Goal: Check status: Check status

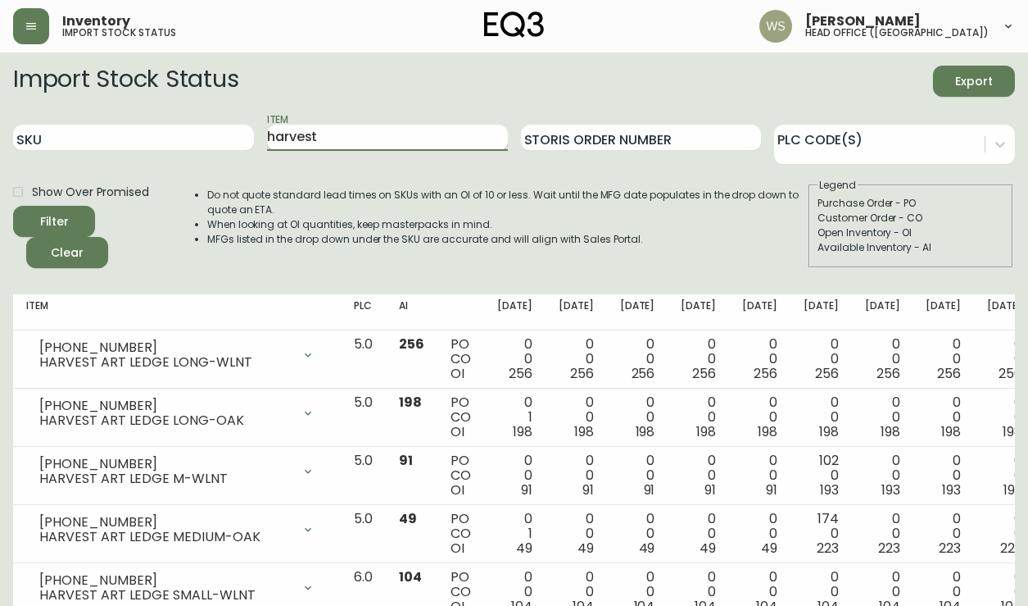
click at [283, 130] on input "harvest" at bounding box center [387, 138] width 241 height 26
click at [13, 206] on button "Filter" at bounding box center [54, 221] width 82 height 31
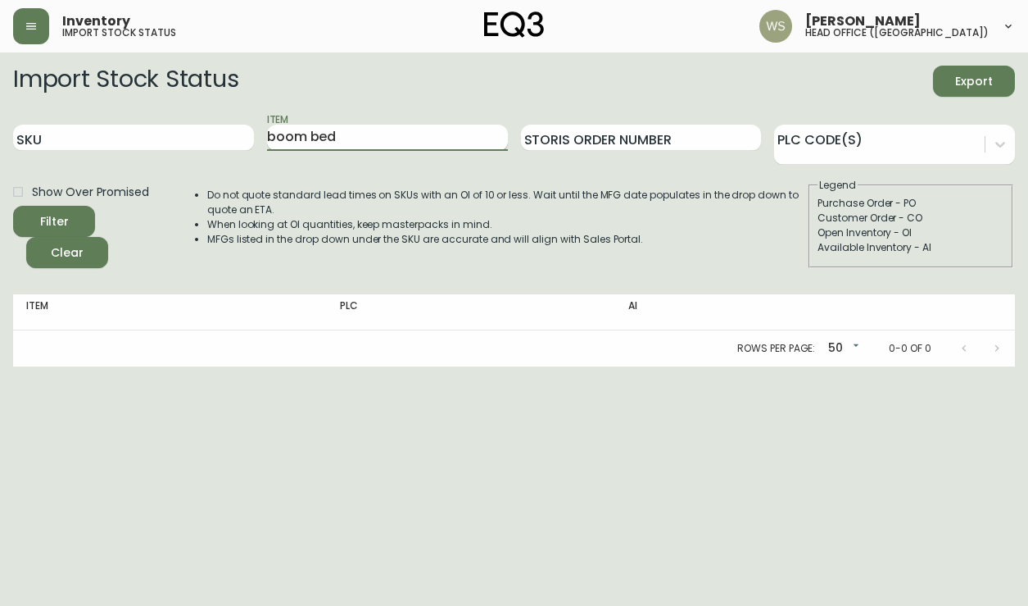
click at [327, 143] on input "boom bed" at bounding box center [387, 138] width 241 height 26
type input "boom"
click at [13, 206] on button "Filter" at bounding box center [54, 221] width 82 height 31
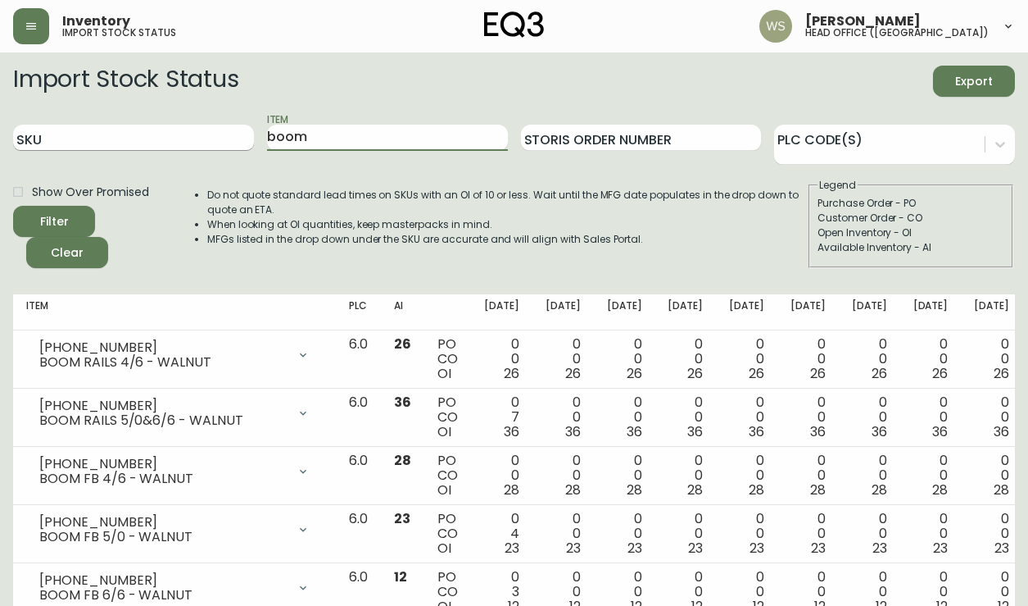
click at [200, 138] on input "SKU" at bounding box center [133, 138] width 241 height 26
click at [284, 139] on input "boom" at bounding box center [387, 138] width 241 height 26
click at [115, 138] on input "SKU" at bounding box center [133, 138] width 241 height 26
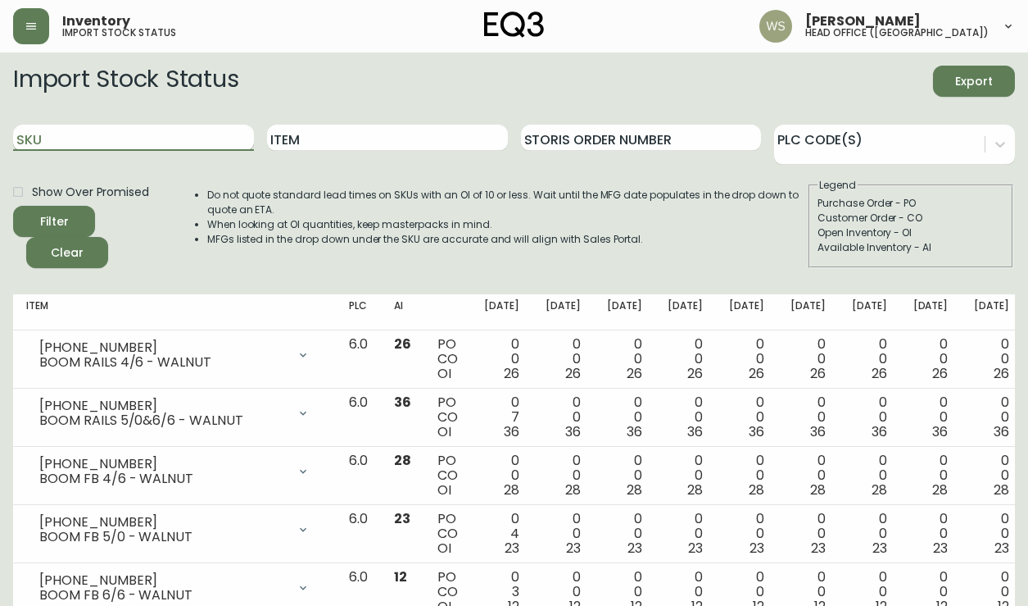
paste input "[PHONE_NUMBER]"
click at [13, 206] on button "Filter" at bounding box center [54, 221] width 82 height 31
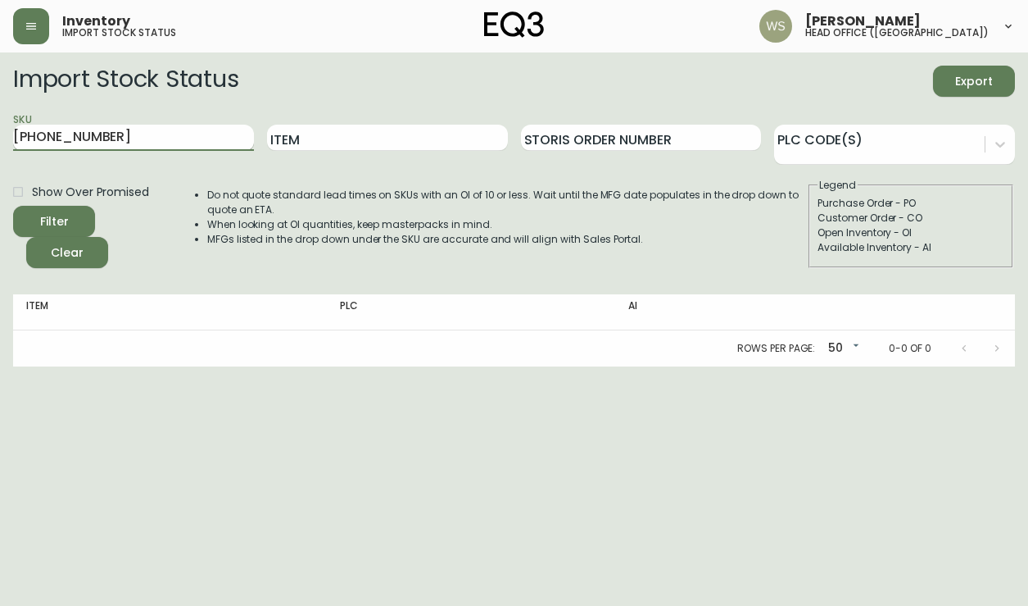
click at [168, 135] on input "[PHONE_NUMBER]" at bounding box center [133, 138] width 241 height 26
paste input "[PHONE_NUMBER]"
click at [13, 206] on button "Filter" at bounding box center [54, 221] width 82 height 31
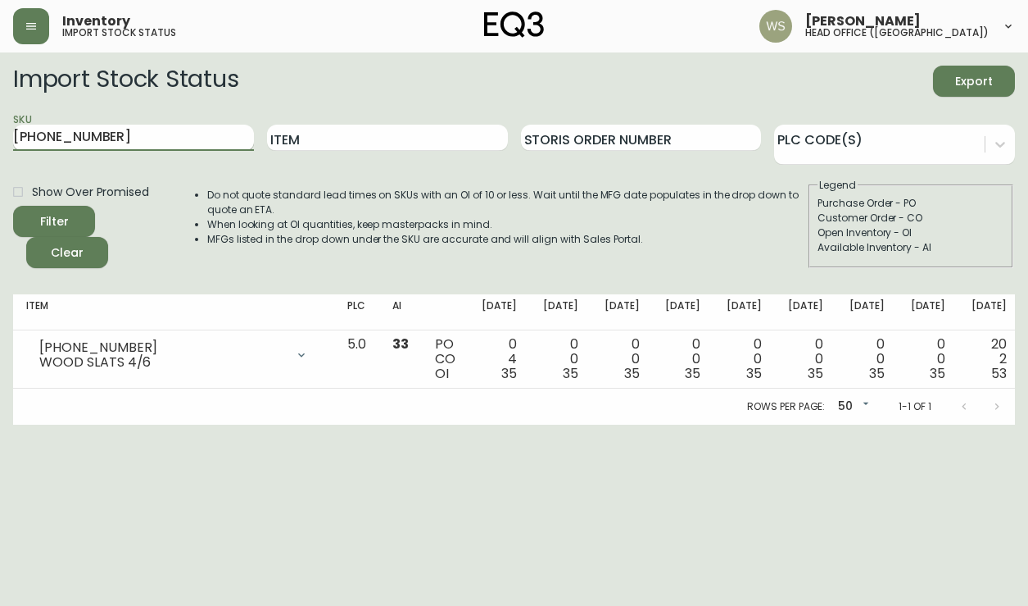
click at [148, 142] on input "[PHONE_NUMBER]" at bounding box center [133, 138] width 241 height 26
paste input "[PHONE_NUMBER]"
type input "[PHONE_NUMBER]"
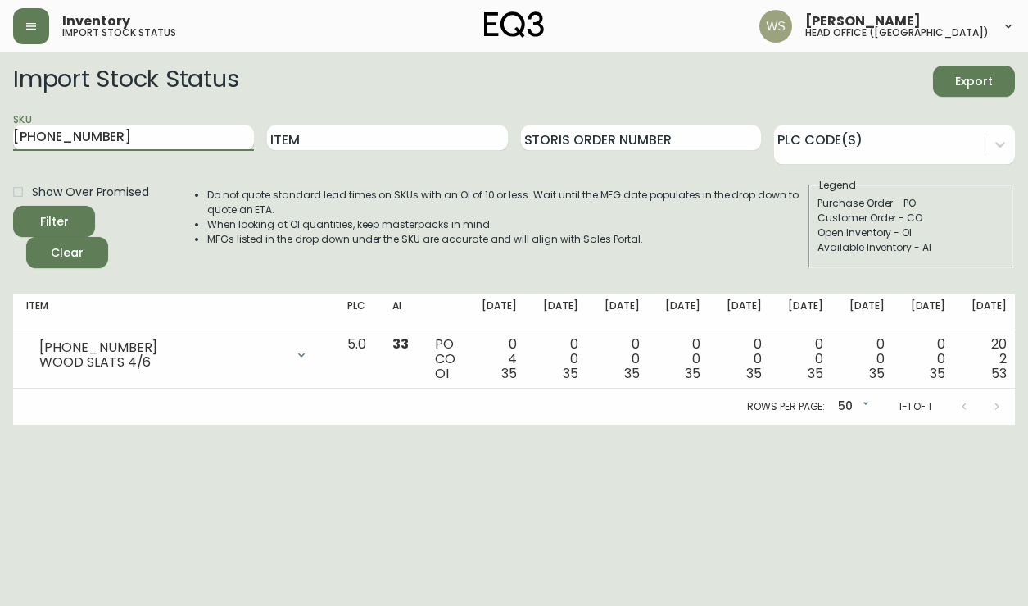
click at [13, 206] on button "Filter" at bounding box center [54, 221] width 82 height 31
